Goal: Task Accomplishment & Management: Manage account settings

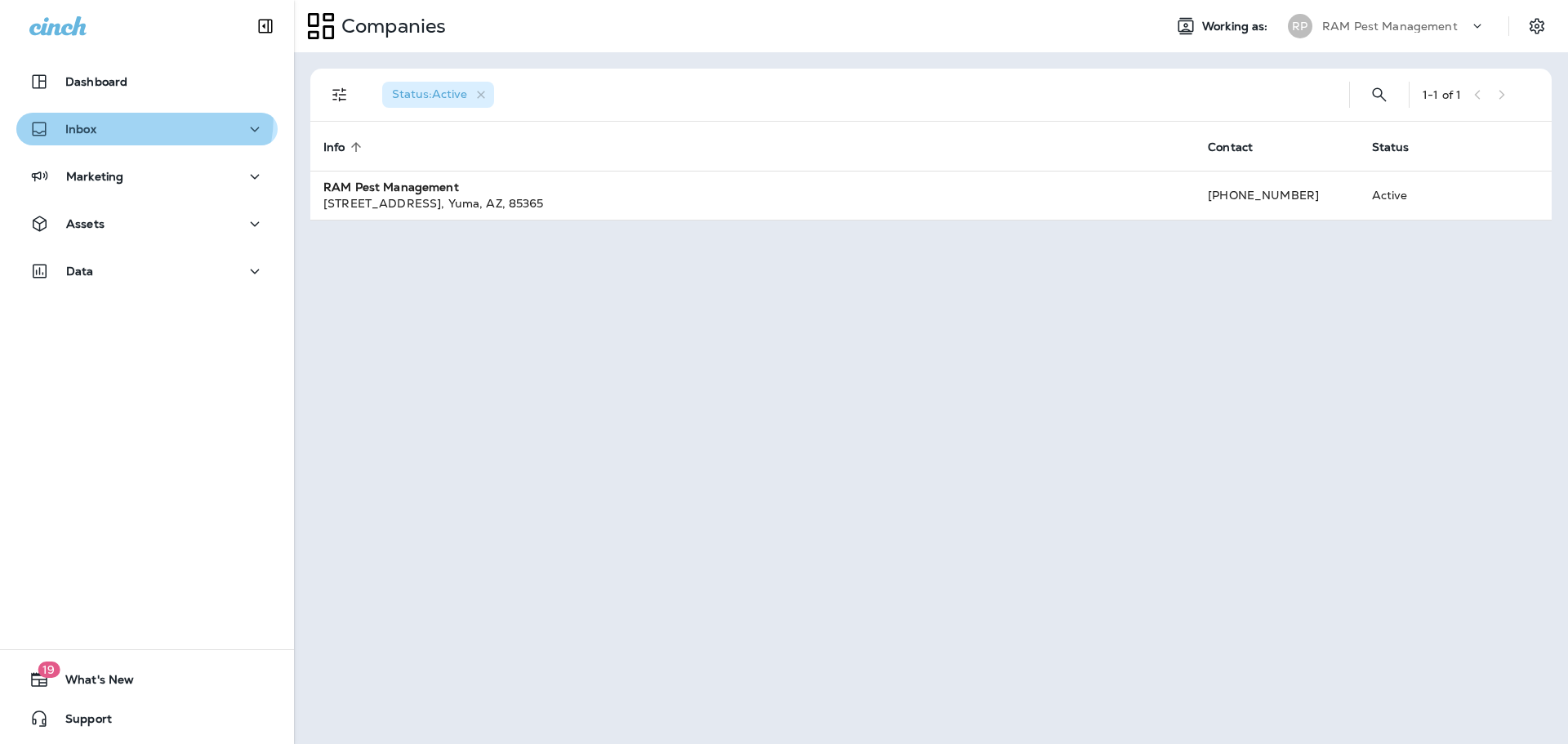
click at [99, 115] on button "Inbox" at bounding box center [147, 129] width 262 height 32
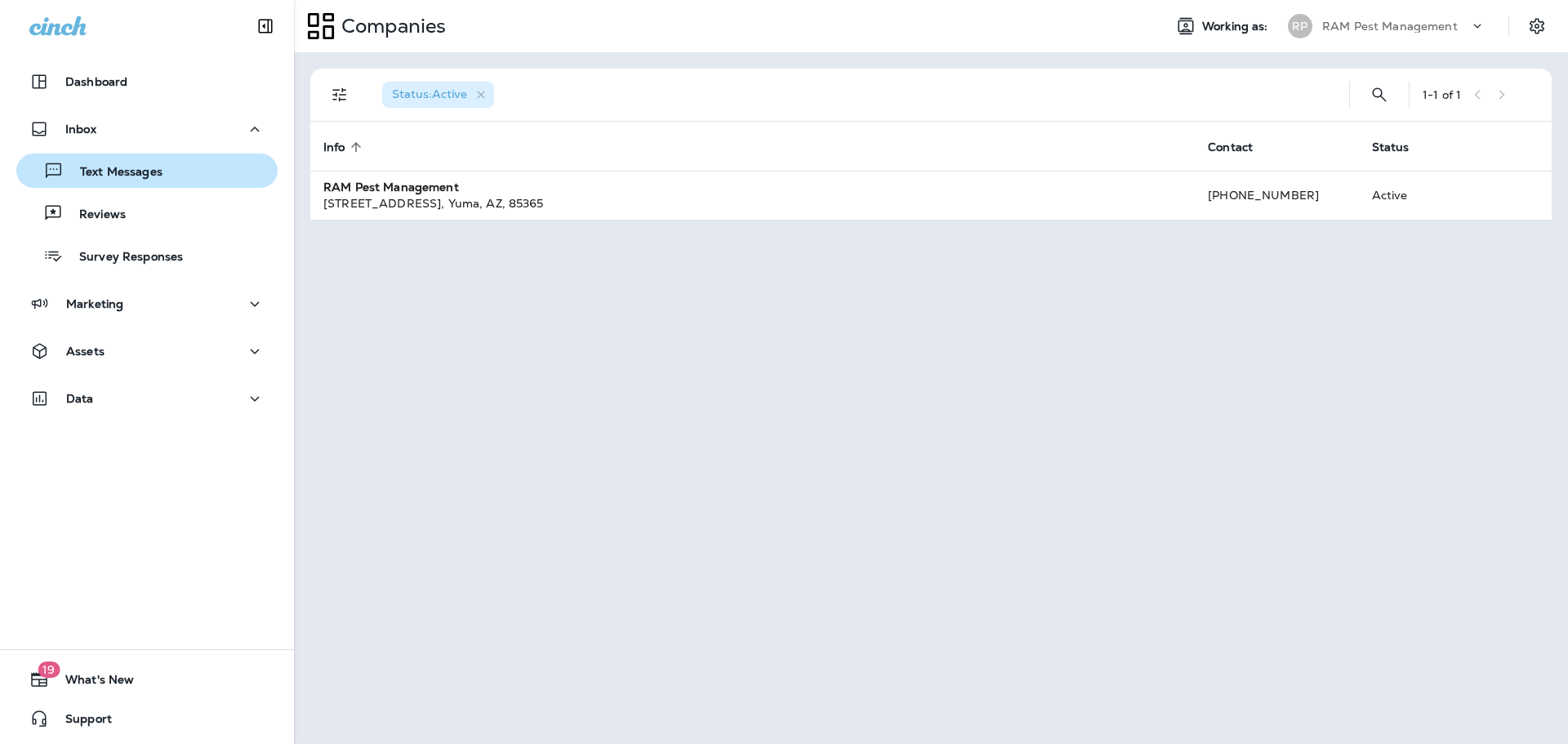
click at [147, 174] on p "Text Messages" at bounding box center [113, 172] width 99 height 15
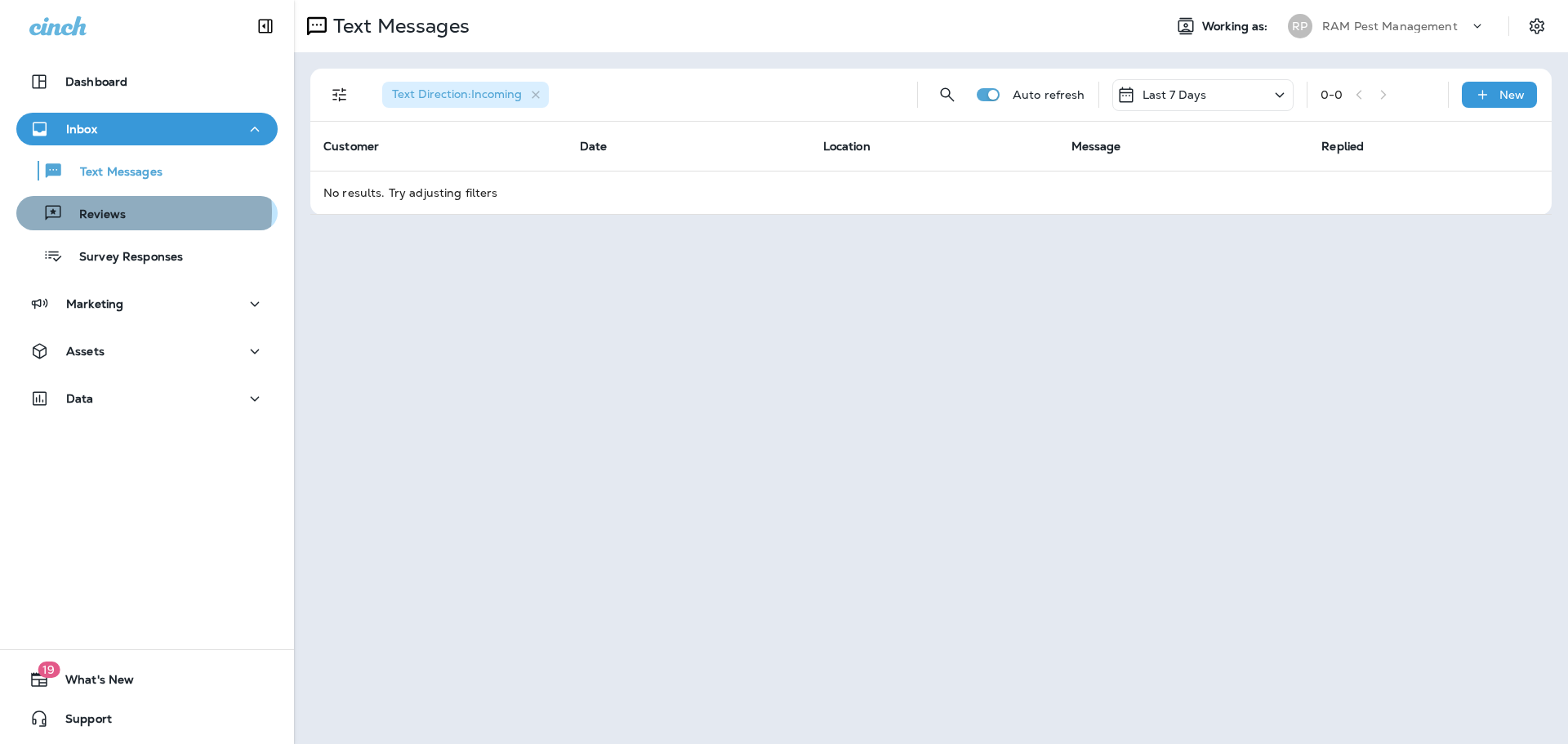
click at [136, 212] on div "Reviews" at bounding box center [147, 213] width 248 height 25
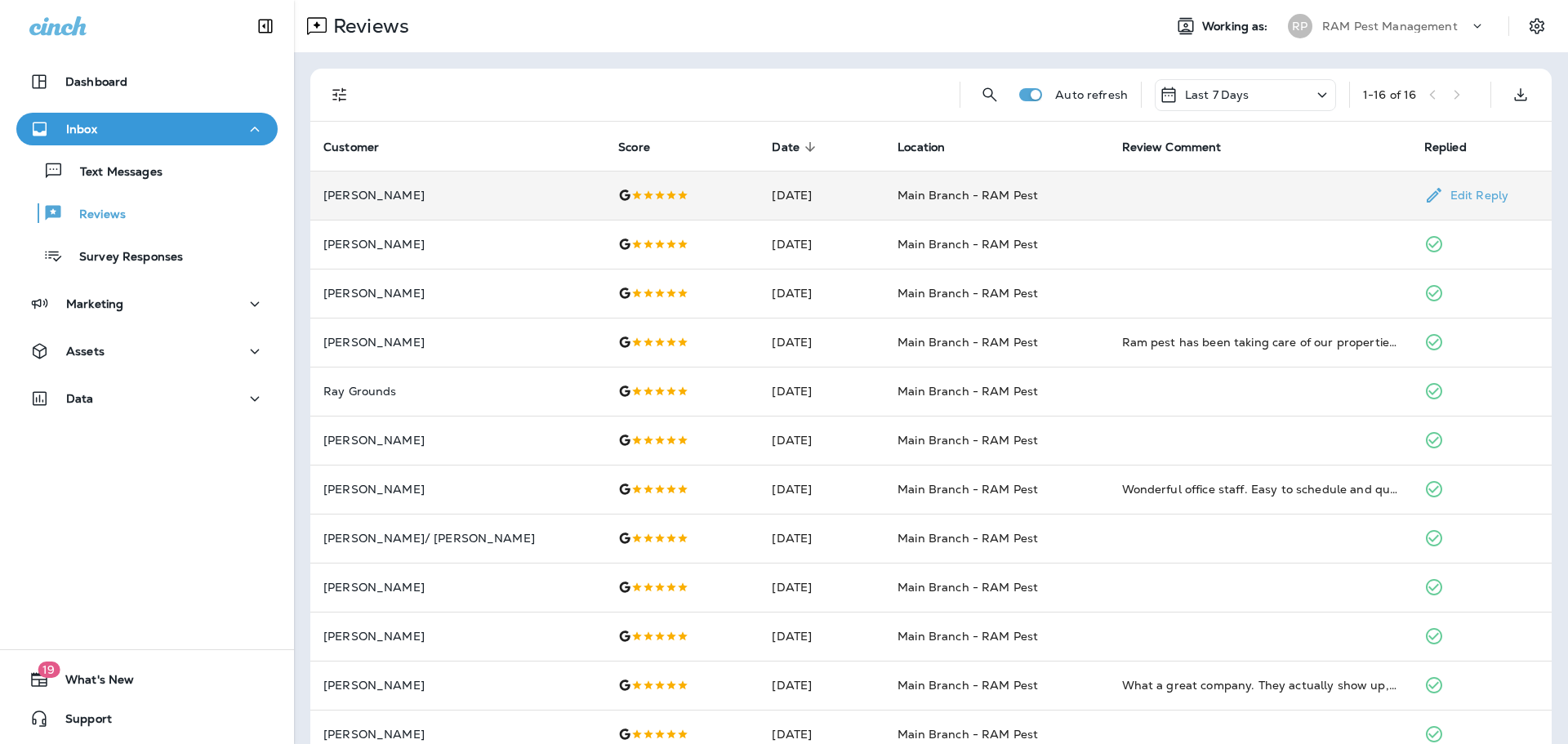
click at [657, 192] on div at bounding box center [681, 194] width 127 height 13
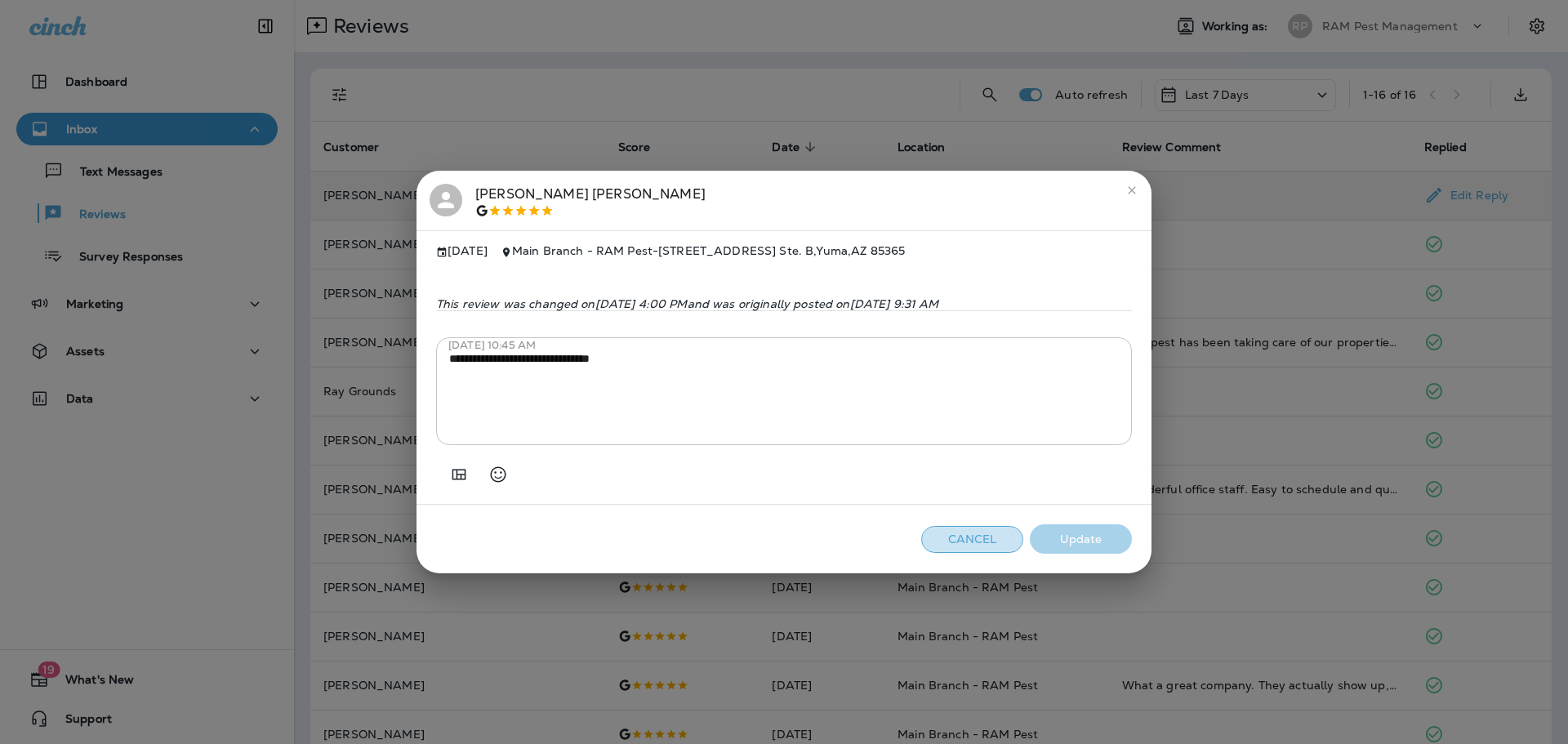
click at [950, 551] on button "Cancel" at bounding box center [972, 539] width 102 height 27
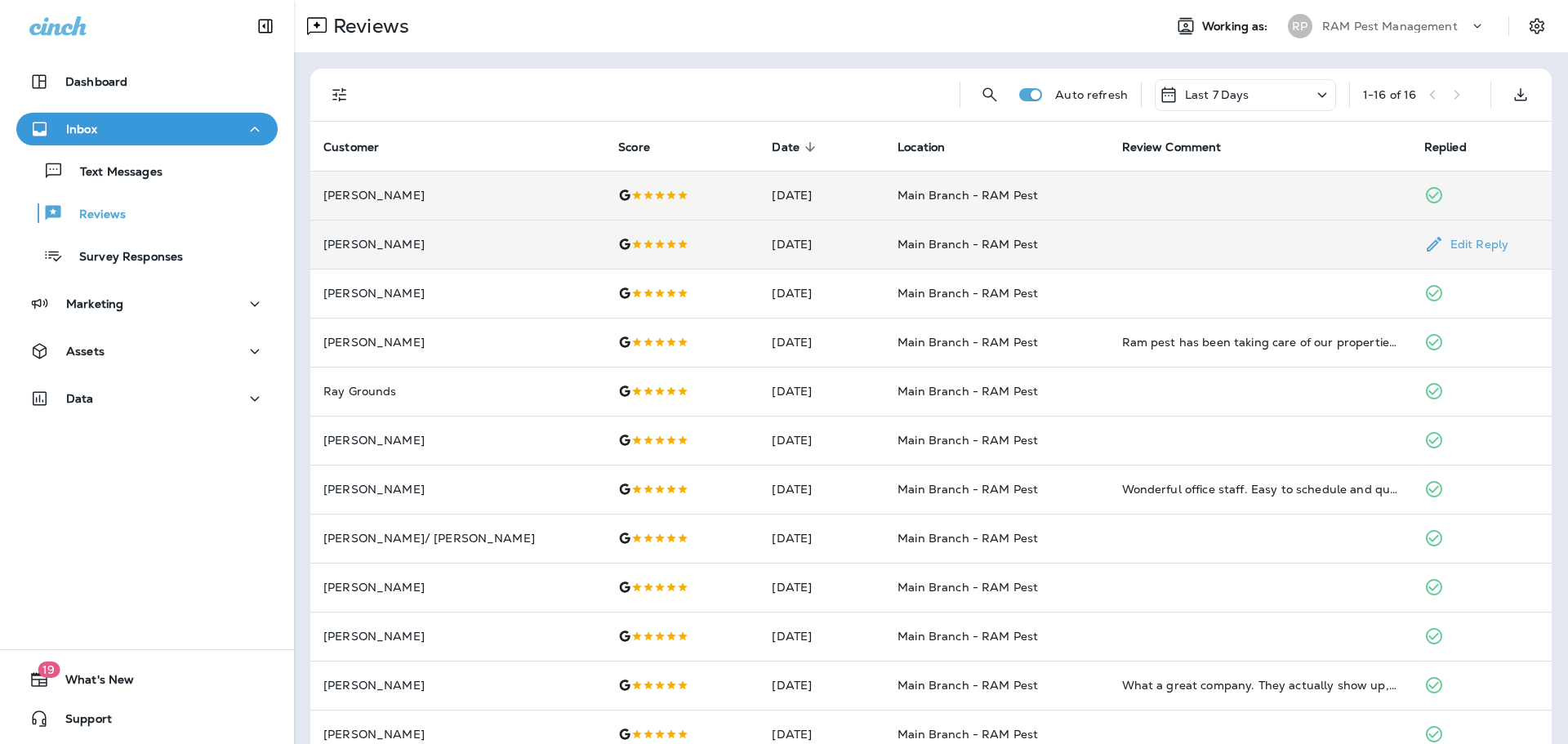
click at [759, 247] on td "[DATE]" at bounding box center [822, 244] width 126 height 49
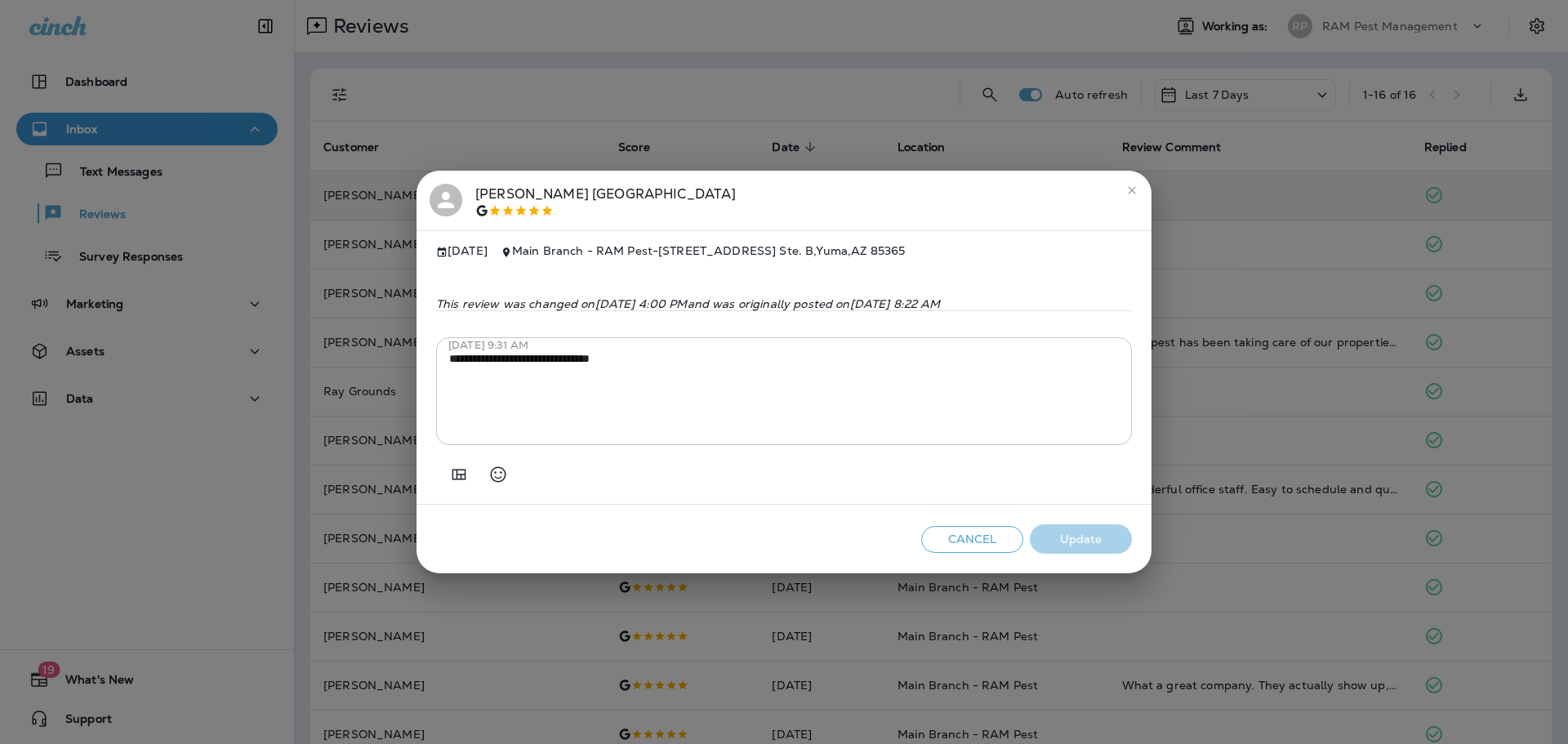
click at [970, 545] on button "Cancel" at bounding box center [972, 539] width 102 height 27
